Goal: Task Accomplishment & Management: Manage account settings

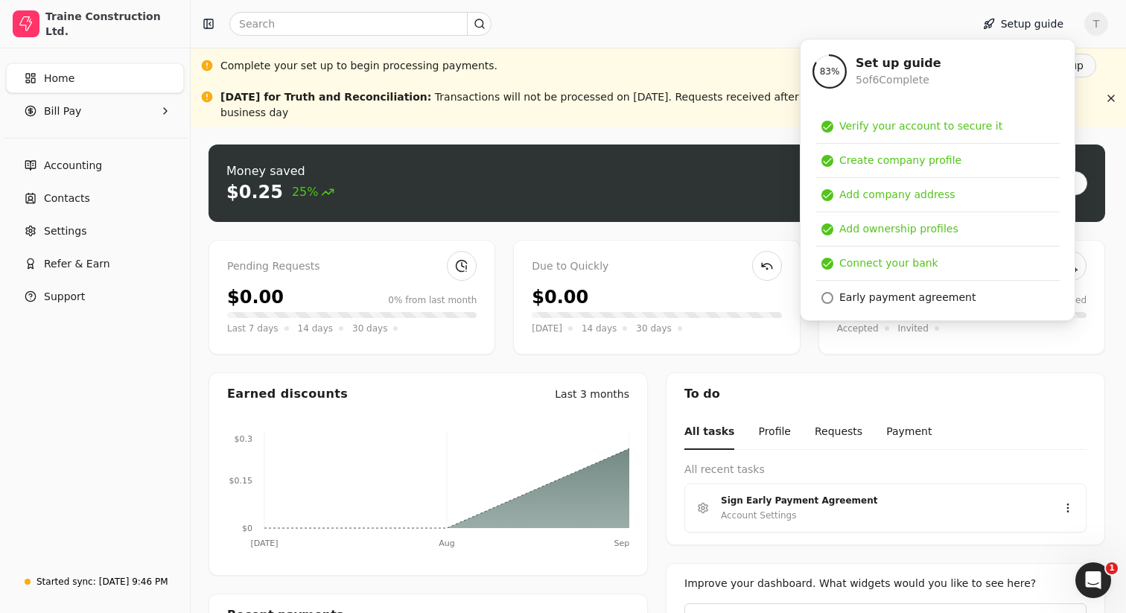
click at [660, 51] on div "Complete your set up to begin processing payments. Finish set up" at bounding box center [659, 66] width 936 height 36
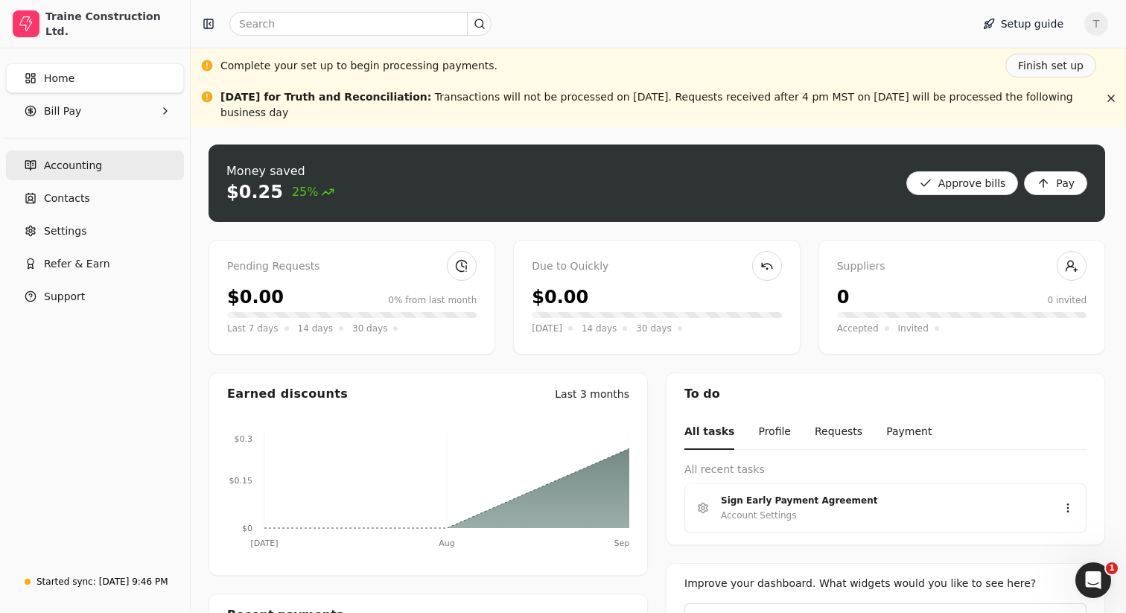
click at [92, 175] on link "Accounting" at bounding box center [95, 165] width 178 height 30
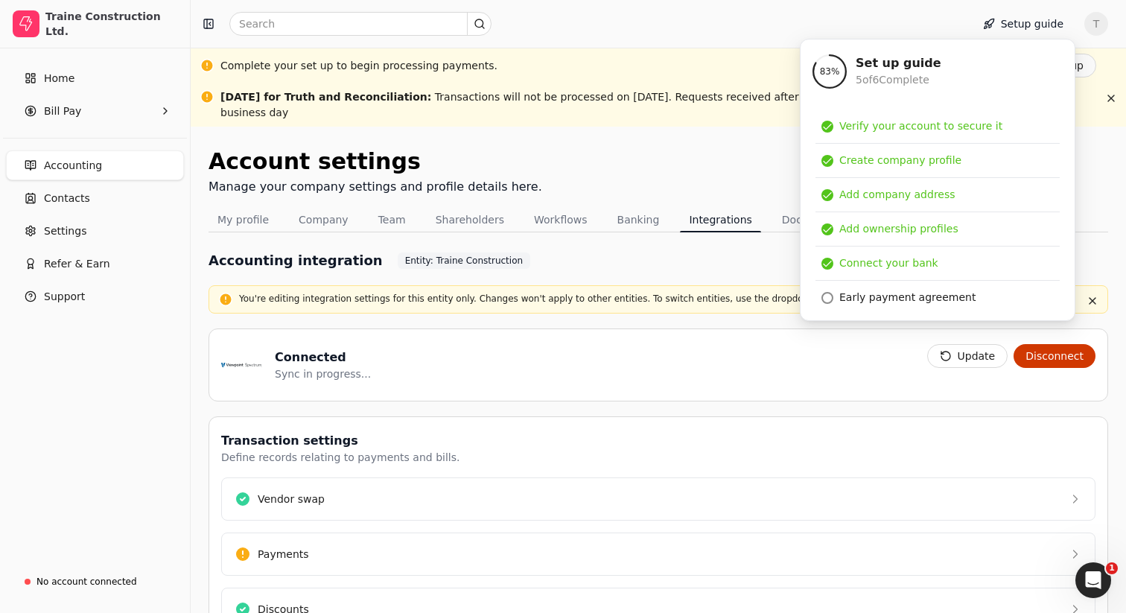
click at [610, 139] on div "Account settings Manage your company settings and profile details here. My prof…" at bounding box center [659, 458] width 936 height 662
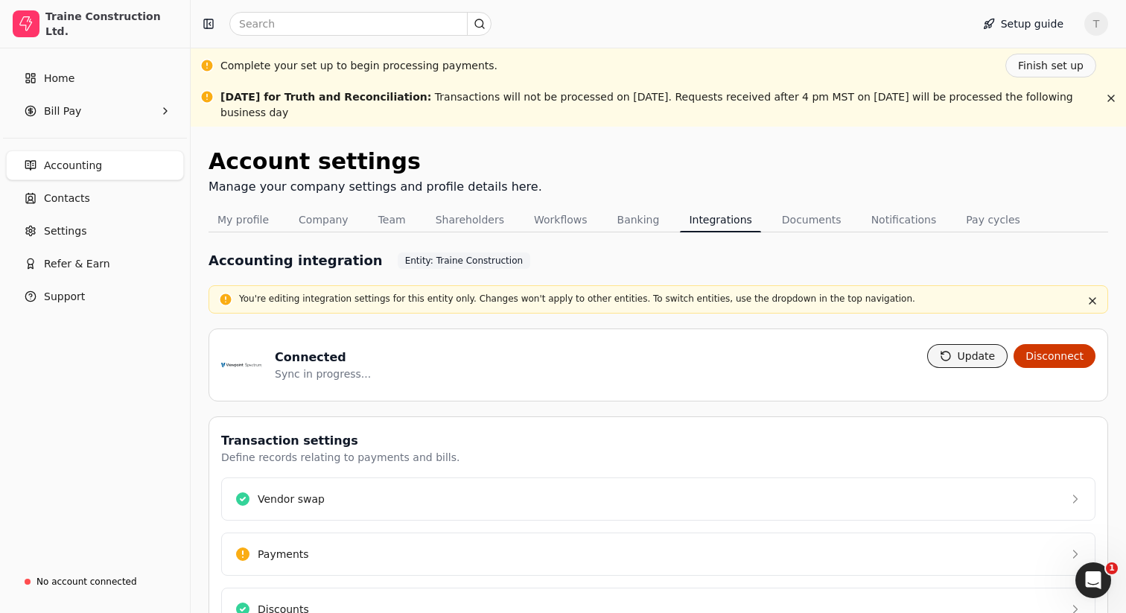
click at [970, 351] on button "Update" at bounding box center [968, 356] width 81 height 24
